Goal: Task Accomplishment & Management: Manage account settings

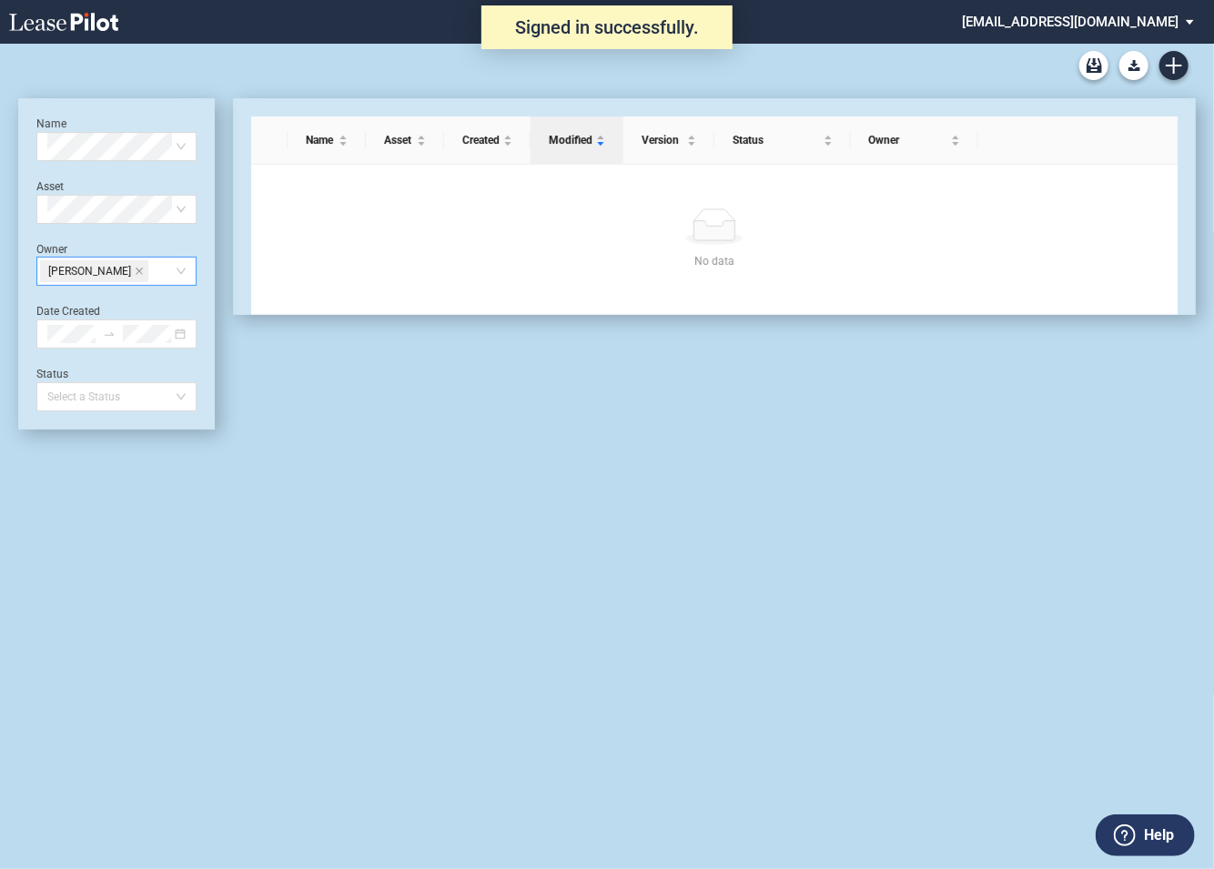
click at [182, 276] on div "Andrea McGeehan" at bounding box center [116, 271] width 160 height 29
click at [144, 271] on icon "close" at bounding box center [139, 271] width 9 height 9
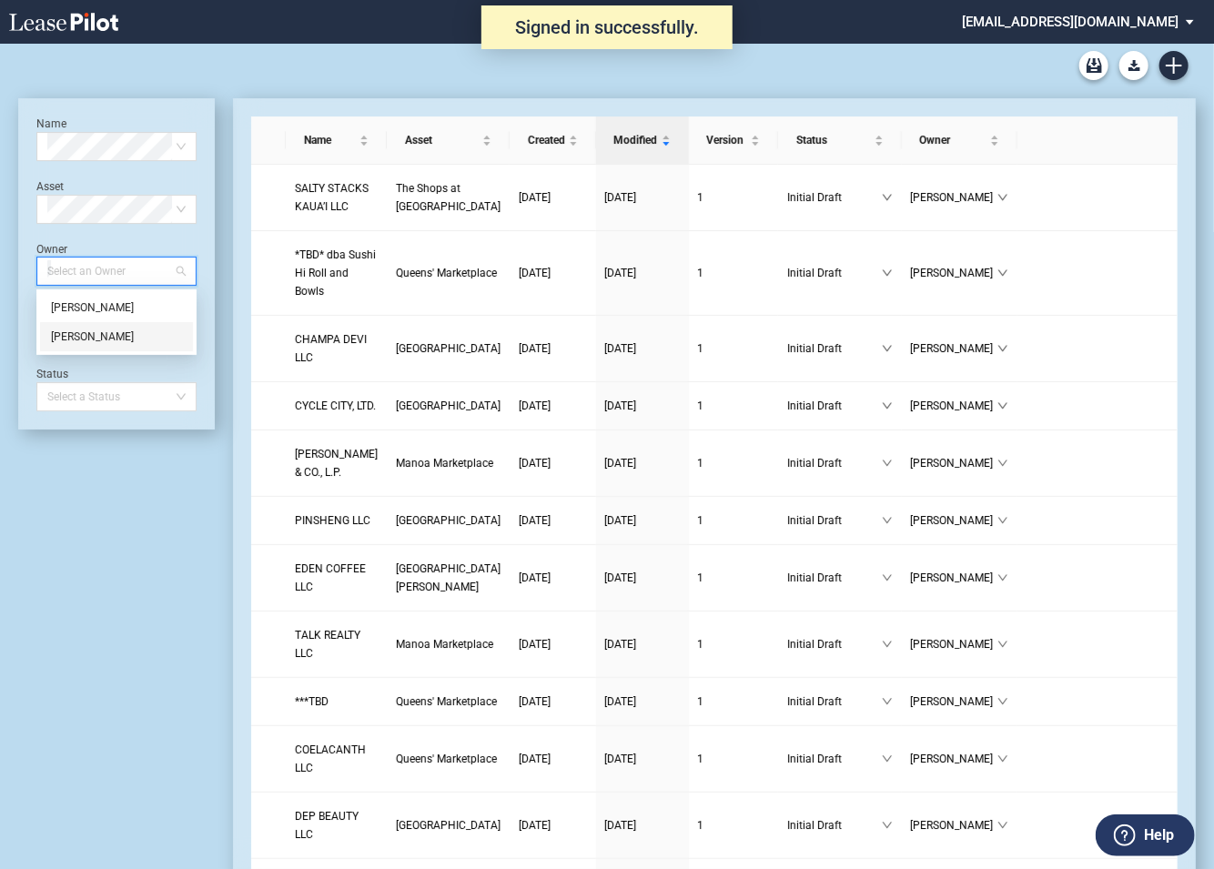
click at [95, 498] on div "Name Select name Asset Select Asset Owner Select an Owner Date Created Status S…" at bounding box center [116, 736] width 197 height 1277
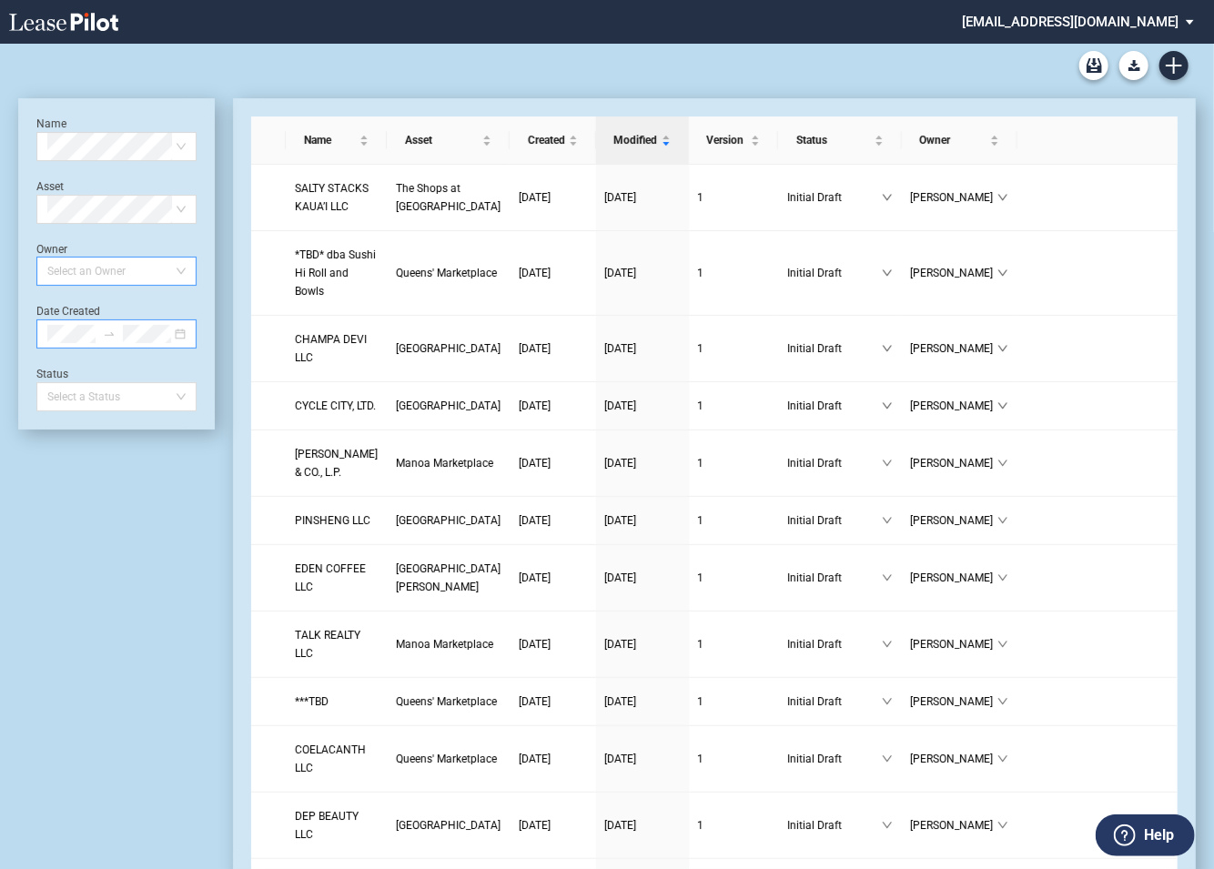
click at [182, 337] on div at bounding box center [116, 333] width 160 height 29
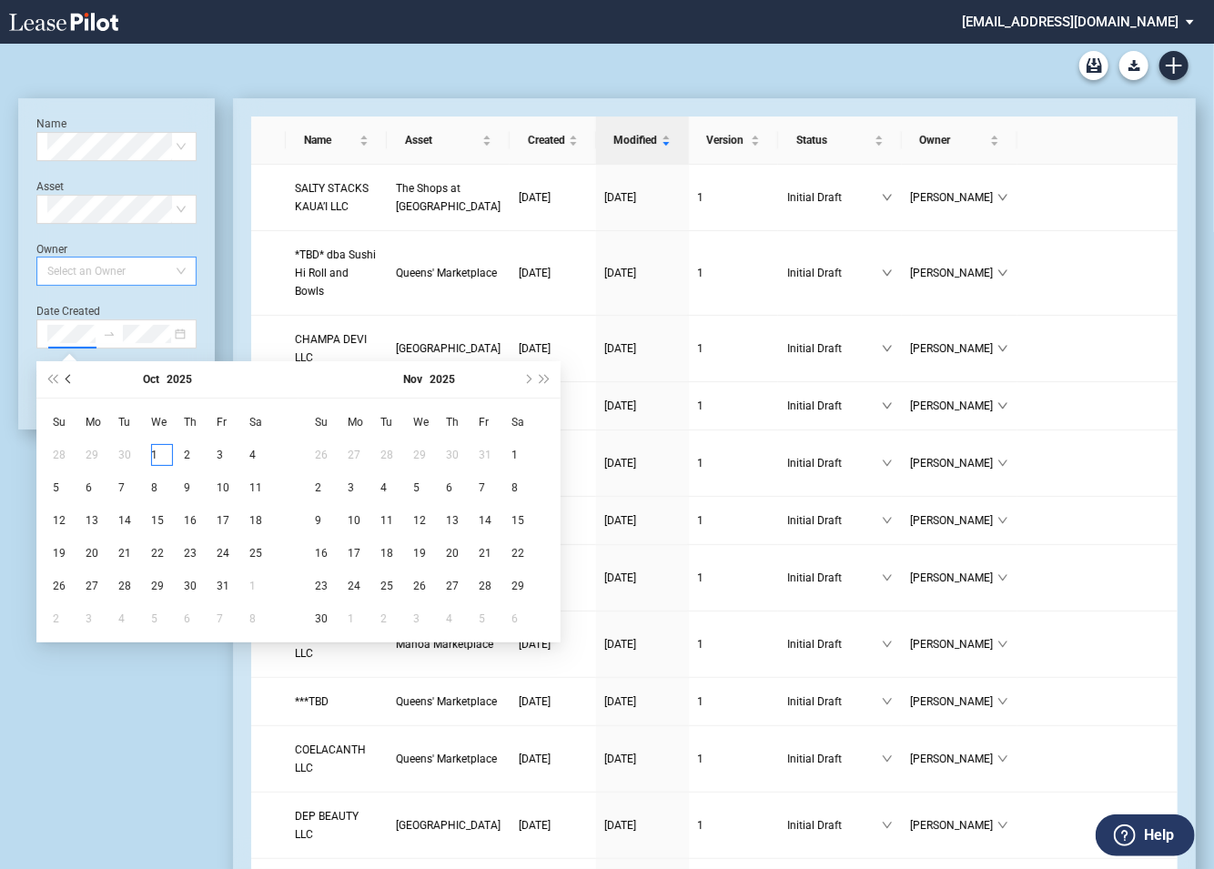
click at [71, 382] on button "Previous month (PageUp)" at bounding box center [69, 379] width 17 height 36
click at [92, 450] on div "1" at bounding box center [97, 455] width 22 height 22
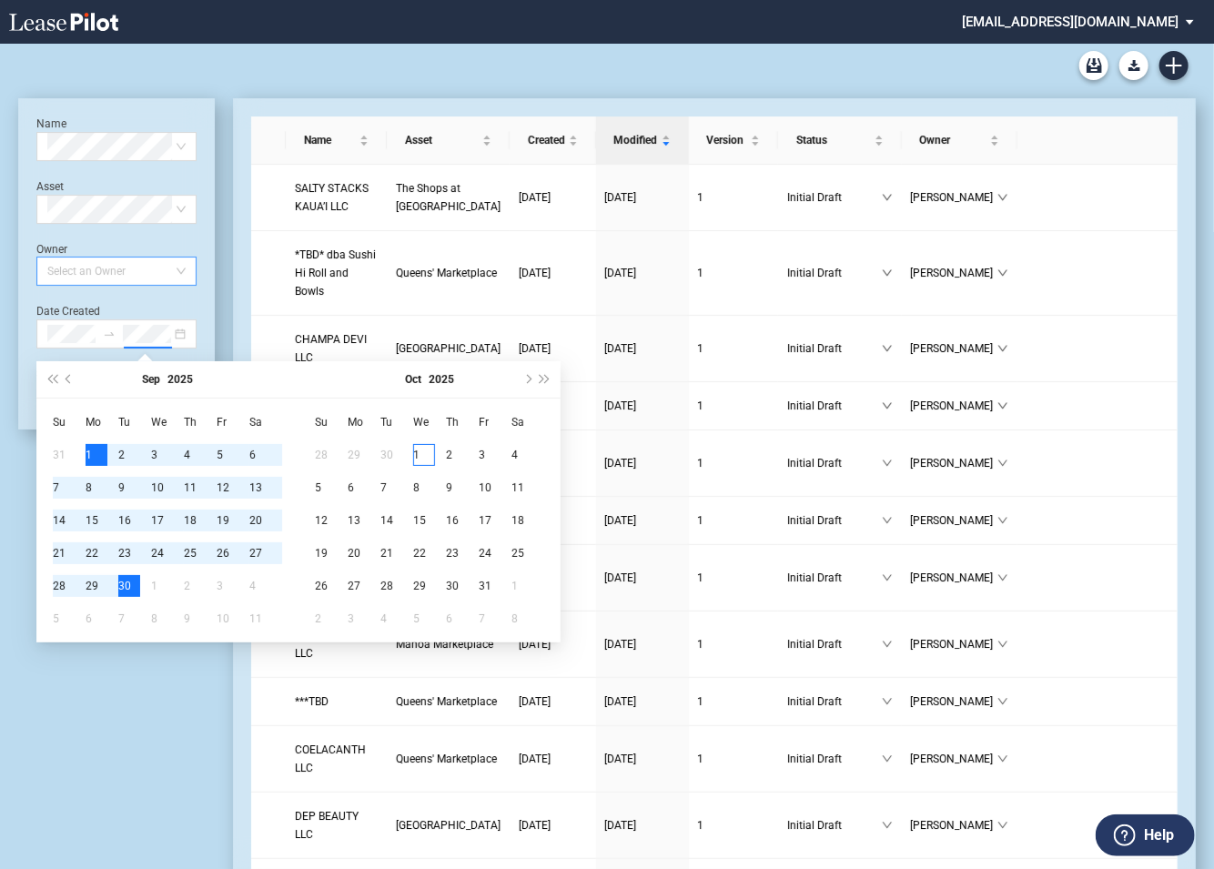
click at [128, 580] on div "30" at bounding box center [129, 586] width 22 height 22
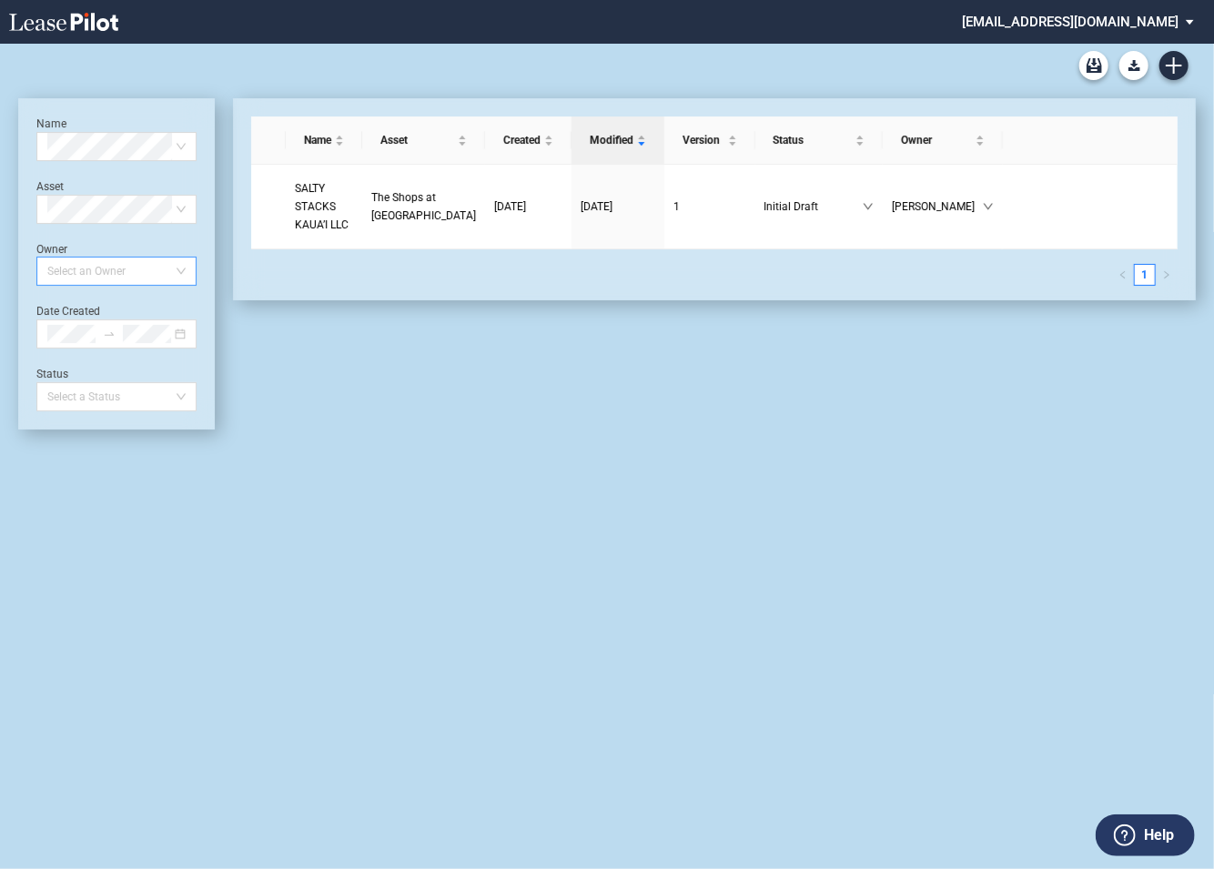
click at [181, 352] on div "Name Select name Asset Select Asset Owner Select an Owner Date Created Status S…" at bounding box center [116, 263] width 160 height 295
click at [179, 332] on icon "close-circle" at bounding box center [180, 333] width 11 height 11
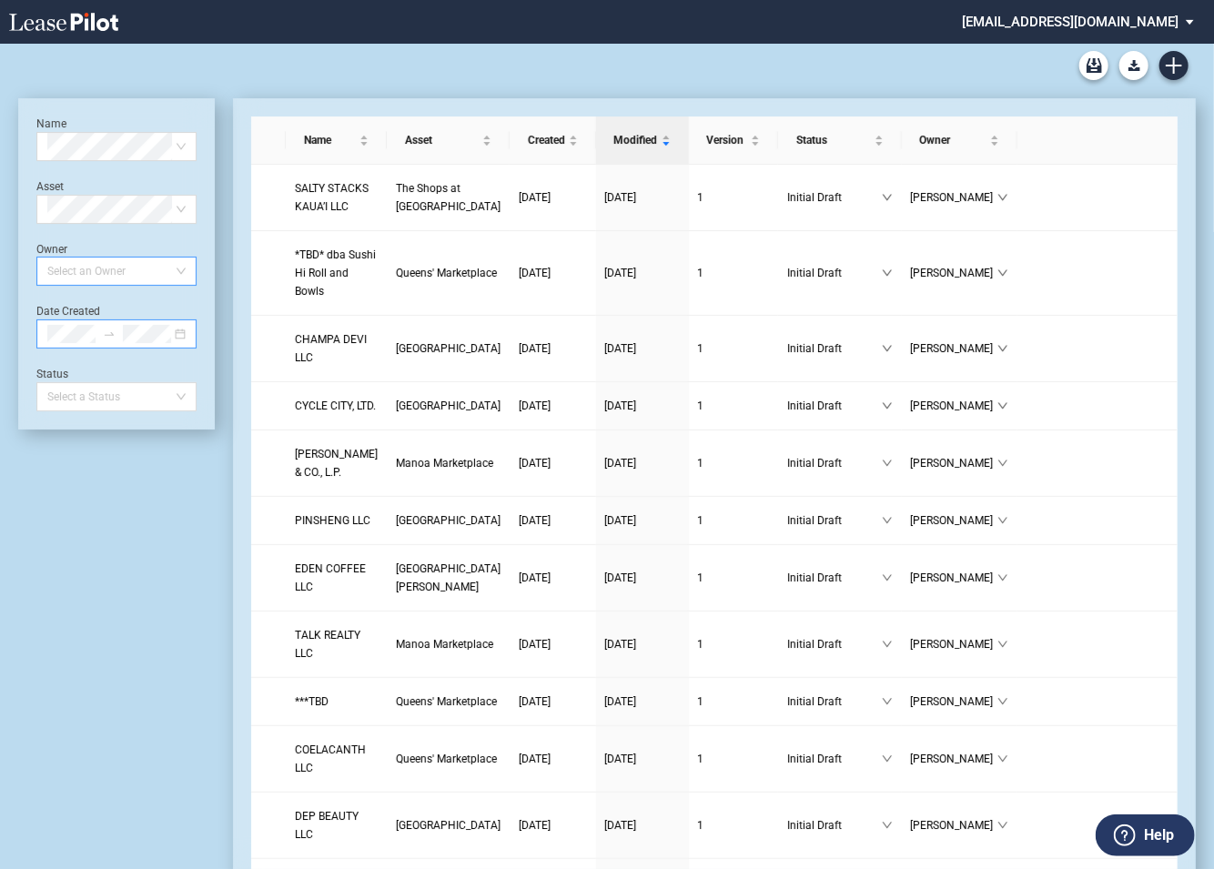
click at [1138, 17] on md-select "alexanderbaldwin@leasepilot.co Super Admin Area Admin Area Settings Sign Out" at bounding box center [1084, 20] width 249 height 41
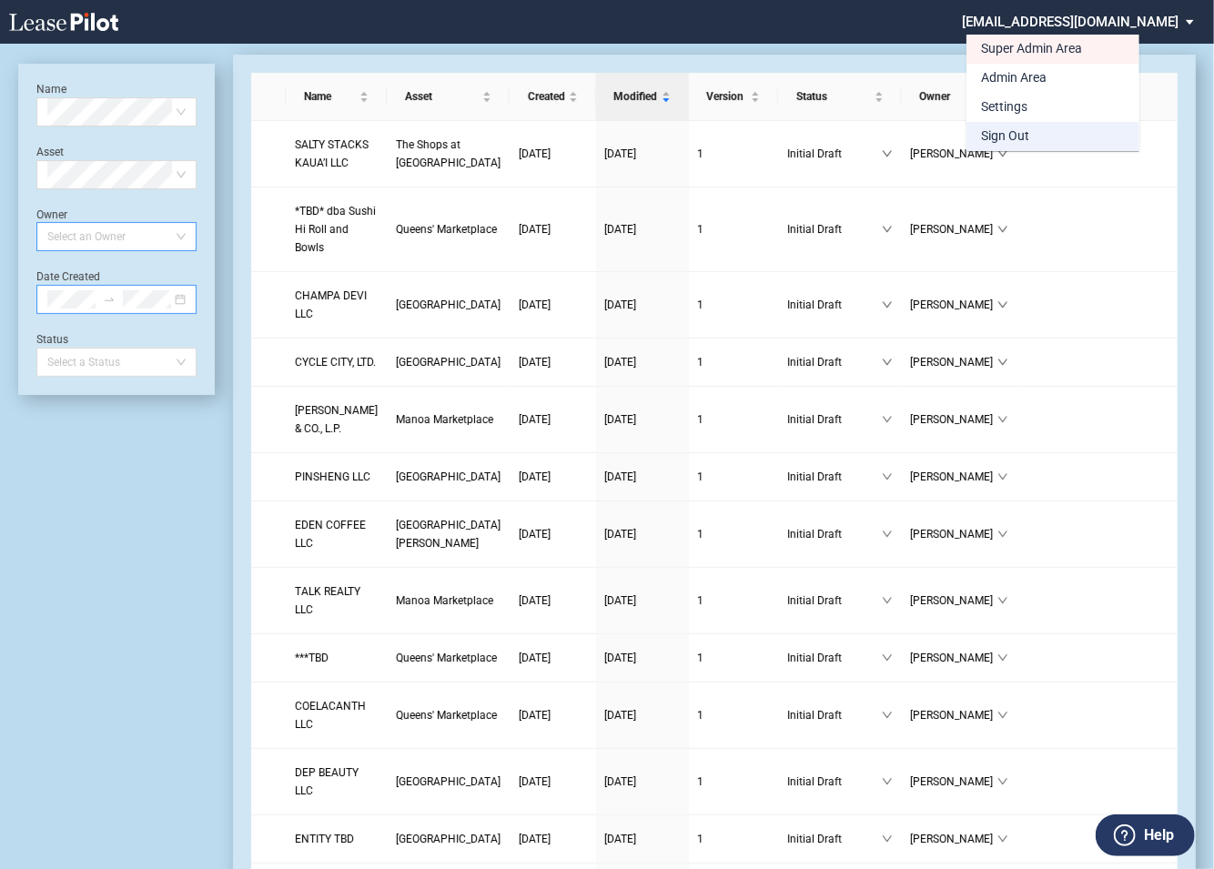
click at [1023, 136] on div "Sign Out" at bounding box center [1005, 136] width 48 height 18
